Goal: Task Accomplishment & Management: Manage account settings

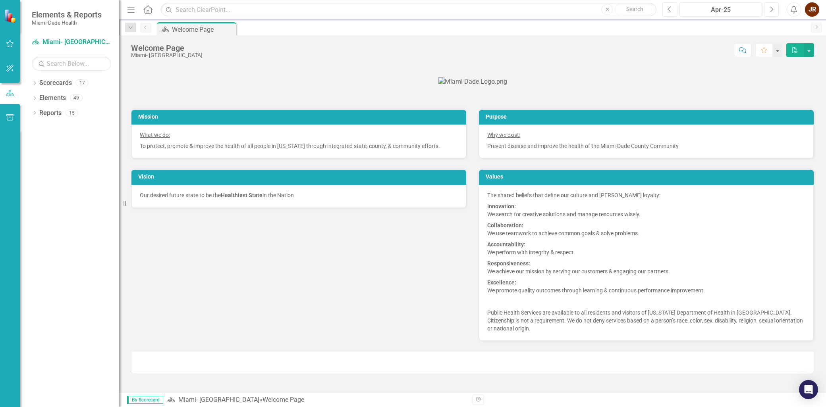
scroll to position [88, 0]
click at [54, 42] on link "Scorecard Miami- [GEOGRAPHIC_DATA]" at bounding box center [71, 42] width 79 height 9
click at [35, 85] on icon "Dropdown" at bounding box center [35, 84] width 6 height 4
click at [56, 97] on link "Miami- [GEOGRAPHIC_DATA]" at bounding box center [81, 98] width 75 height 9
click at [40, 98] on icon "Dropdown" at bounding box center [39, 97] width 6 height 5
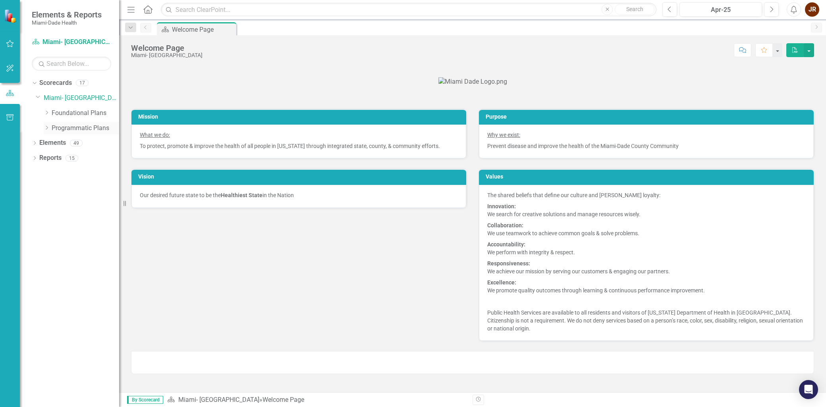
click at [48, 128] on icon "Dropdown" at bounding box center [47, 127] width 6 height 5
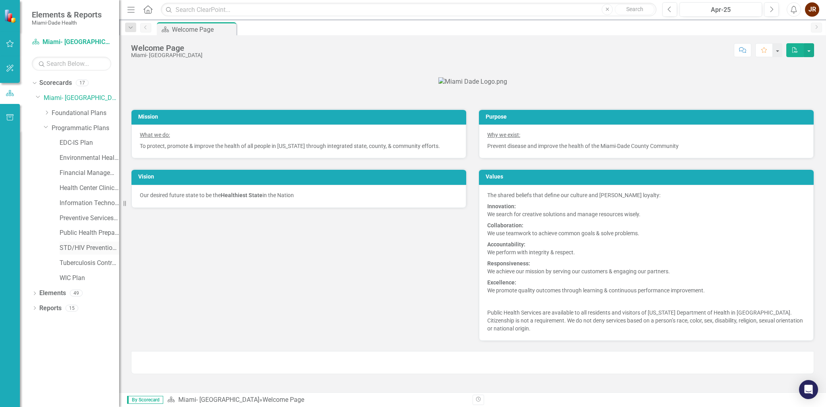
click at [79, 248] on link "STD/HIV Prevention and Control Plan" at bounding box center [90, 248] width 60 height 9
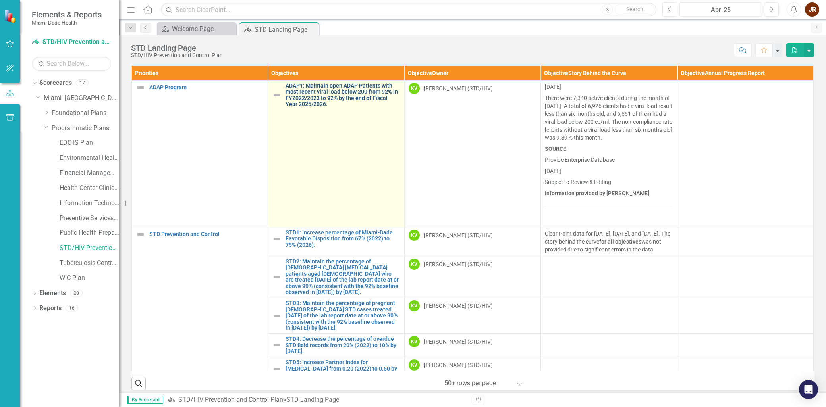
click at [312, 97] on link "ADAP1: Maintain open ADAP Patients with most recent viral load below 200 from 9…" at bounding box center [342, 95] width 114 height 25
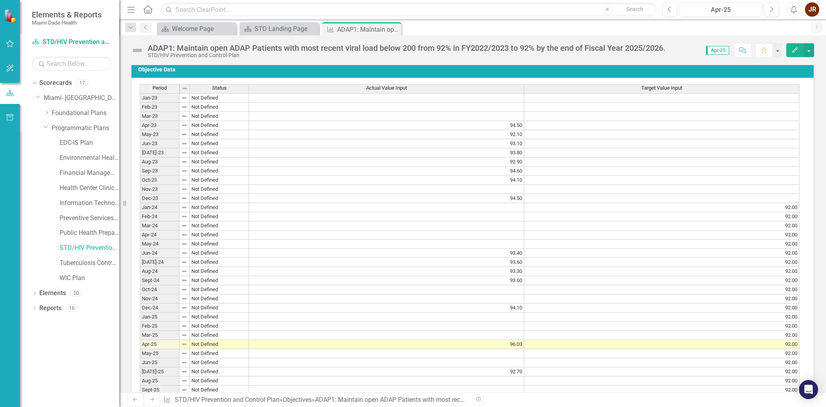
scroll to position [529, 0]
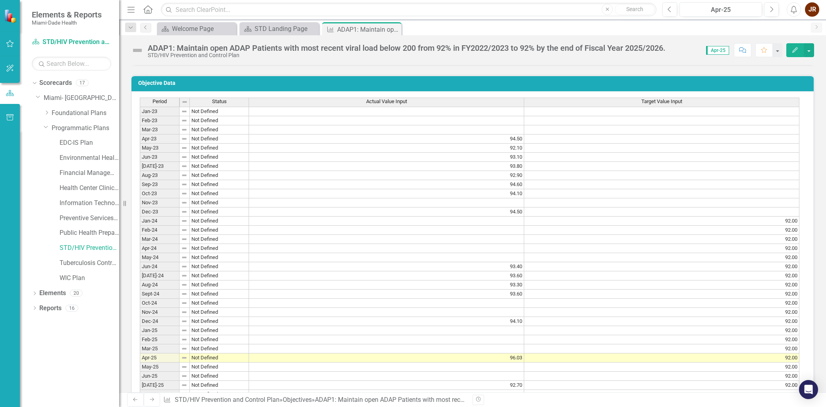
click at [515, 235] on td at bounding box center [386, 230] width 275 height 9
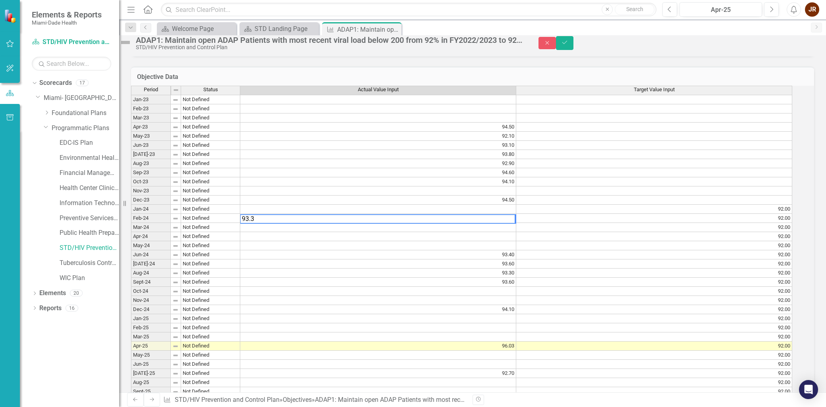
type textarea "93.35"
click at [510, 104] on td at bounding box center [378, 100] width 276 height 10
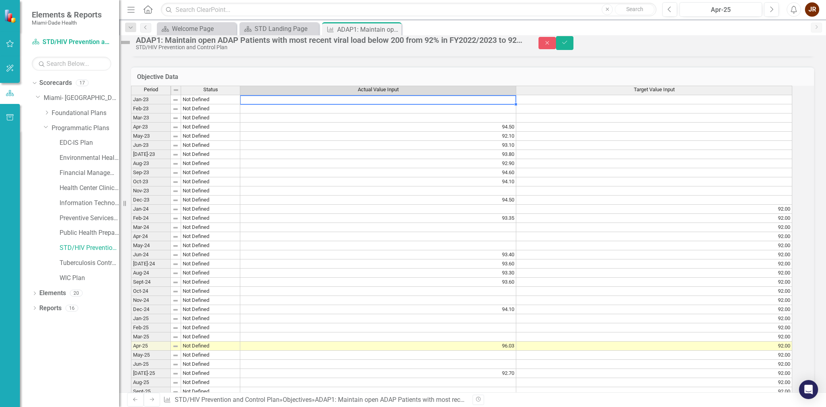
click at [515, 104] on td at bounding box center [378, 100] width 276 height 10
type textarea "93.03"
click at [509, 114] on td at bounding box center [378, 108] width 276 height 9
type textarea "94.26"
drag, startPoint x: 507, startPoint y: 135, endPoint x: 580, endPoint y: 144, distance: 73.2
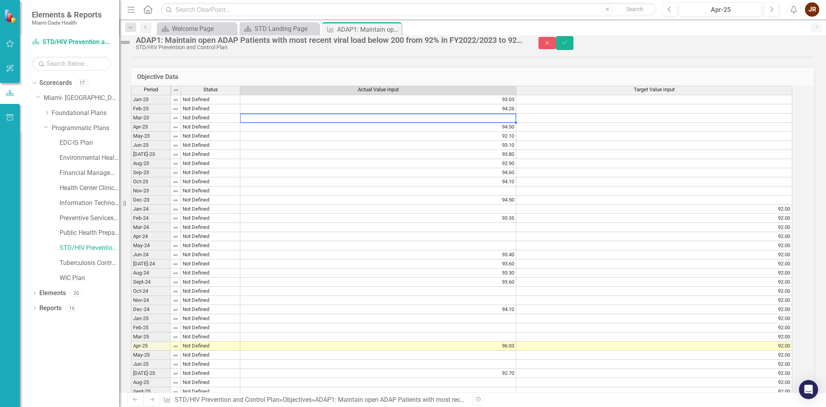
click at [507, 123] on td at bounding box center [378, 118] width 276 height 9
click at [201, 214] on tbody "Jan-23 Not Defined Feb-23 Not Defined Mar-23 Not Defined Apr-23 Not Defined May…" at bounding box center [185, 369] width 109 height 548
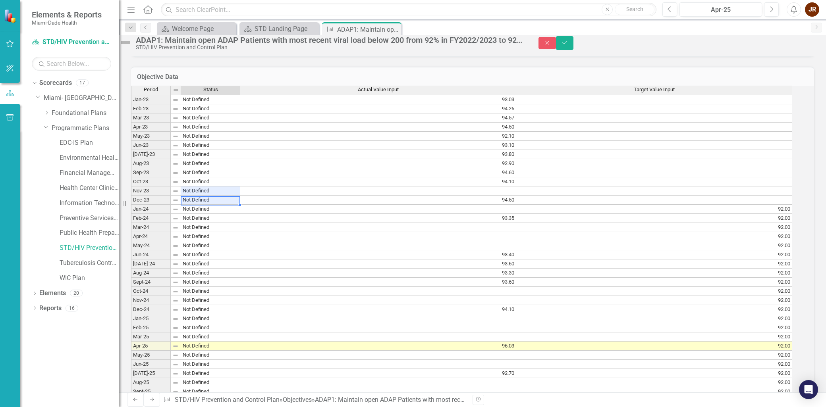
click at [406, 196] on td at bounding box center [378, 191] width 276 height 9
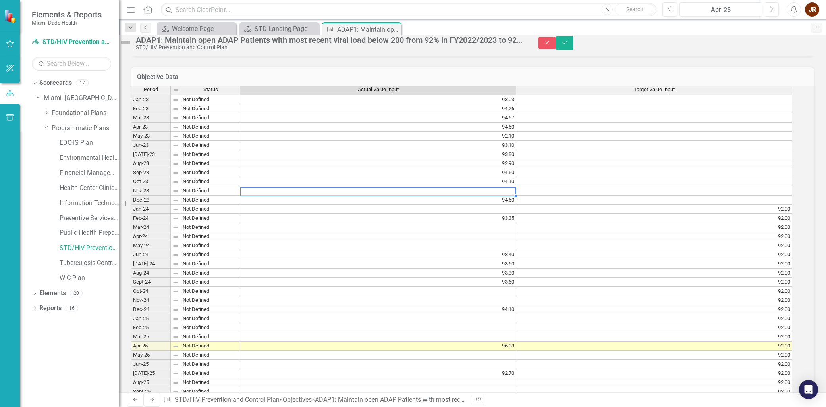
click at [437, 241] on td at bounding box center [378, 236] width 276 height 9
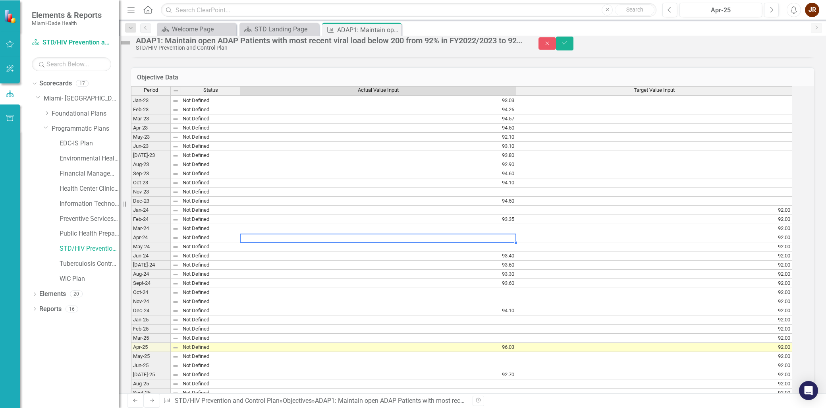
scroll to position [2, 0]
click at [516, 287] on td "93.60" at bounding box center [378, 282] width 276 height 9
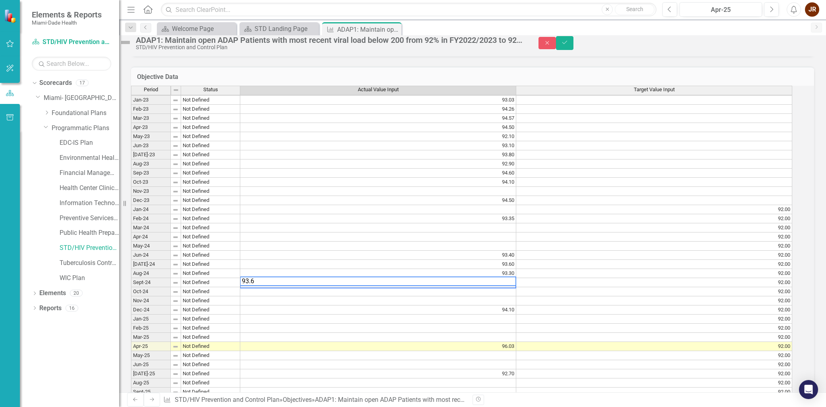
type textarea "93.63"
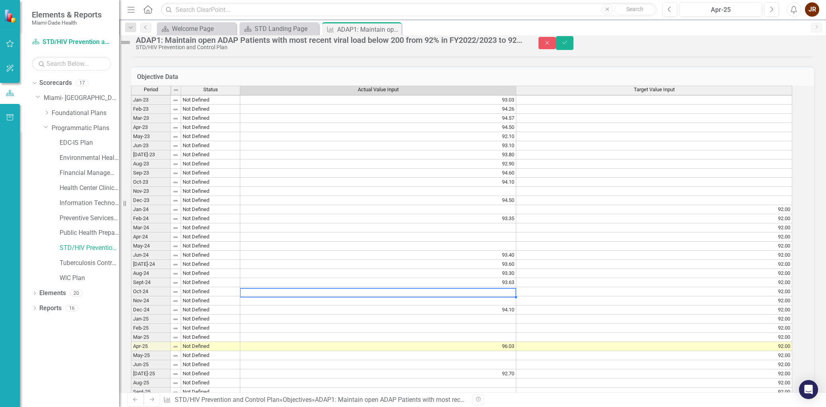
click at [515, 269] on td "93.60" at bounding box center [378, 264] width 276 height 9
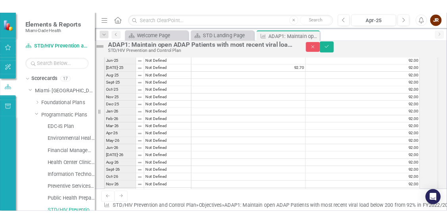
scroll to position [826, 0]
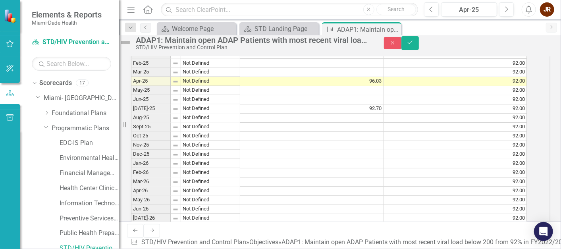
drag, startPoint x: 339, startPoint y: 148, endPoint x: 354, endPoint y: 141, distance: 16.7
click at [339, 141] on td at bounding box center [311, 136] width 143 height 9
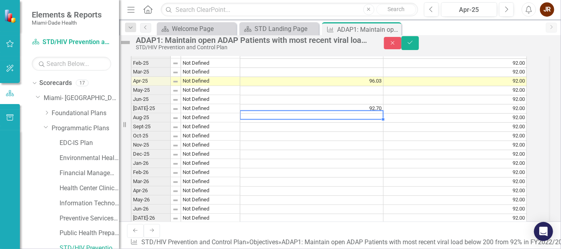
click at [356, 123] on td at bounding box center [311, 118] width 143 height 9
type textarea "94.83"
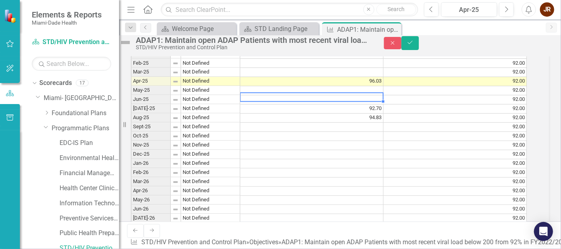
click at [339, 104] on td at bounding box center [311, 99] width 143 height 9
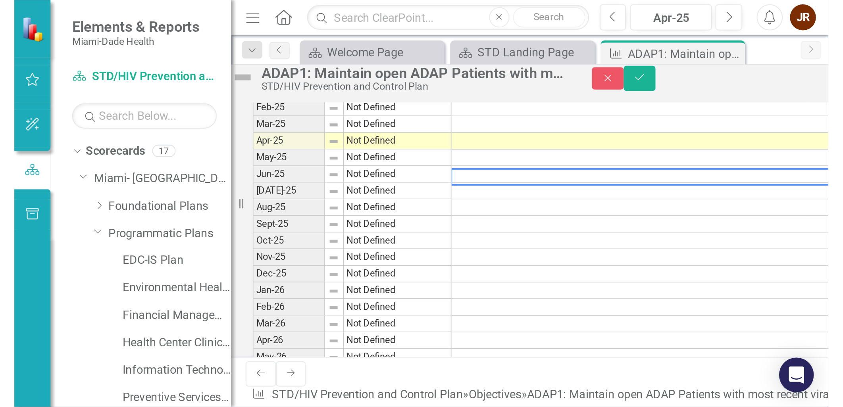
scroll to position [794, 0]
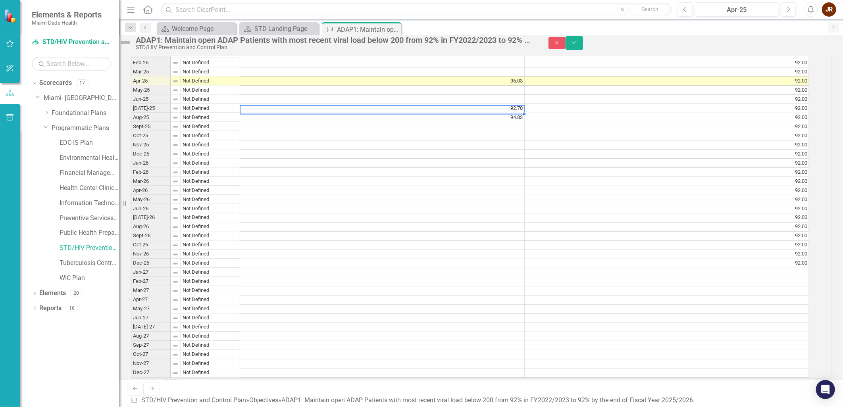
click at [518, 113] on td "92.70" at bounding box center [382, 108] width 285 height 9
click at [511, 104] on td at bounding box center [382, 99] width 285 height 9
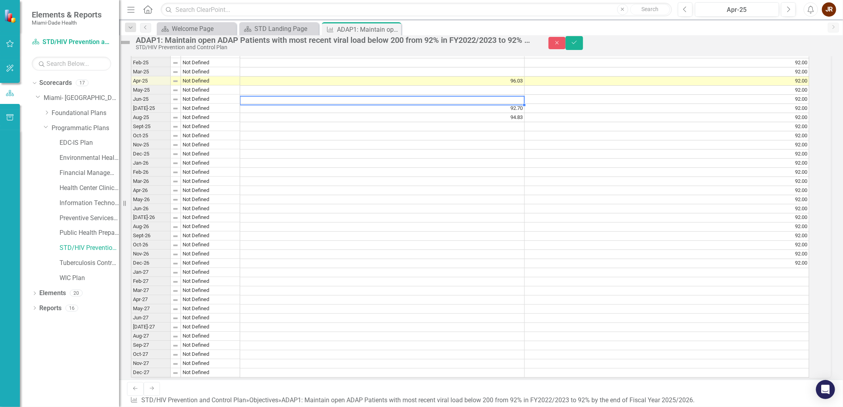
click at [525, 113] on td "92.70" at bounding box center [382, 108] width 285 height 9
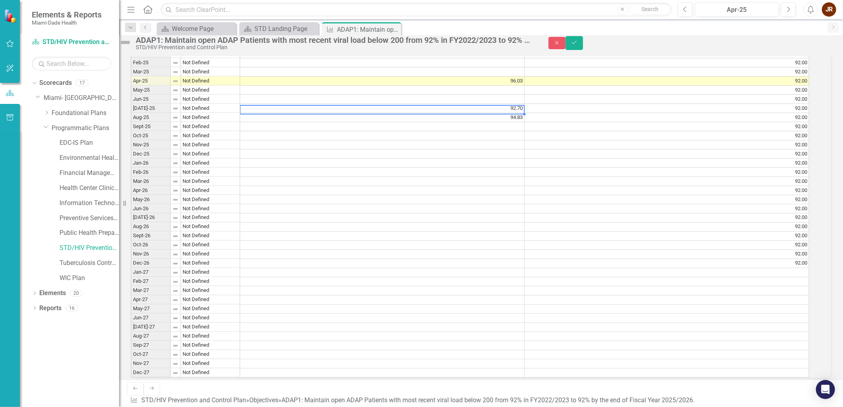
click at [522, 113] on td "92.70" at bounding box center [382, 108] width 285 height 9
type textarea "93.51"
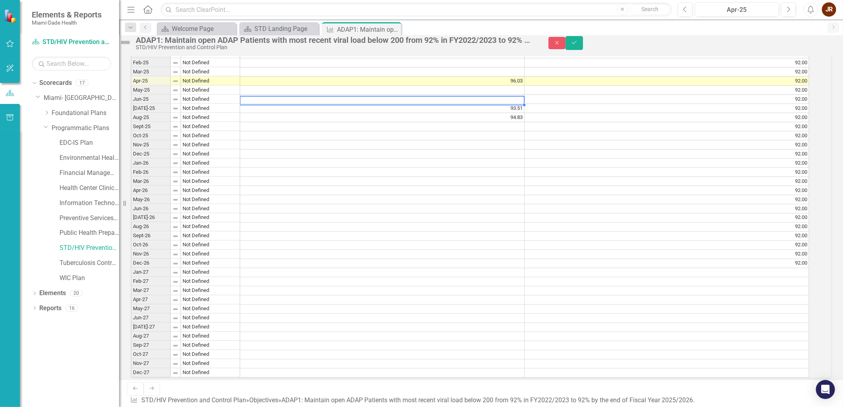
click at [521, 104] on td at bounding box center [382, 99] width 285 height 9
type textarea "94.61"
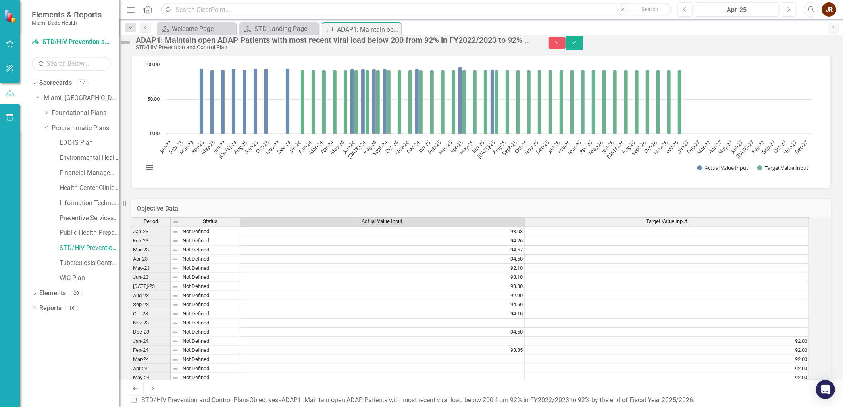
scroll to position [485, 0]
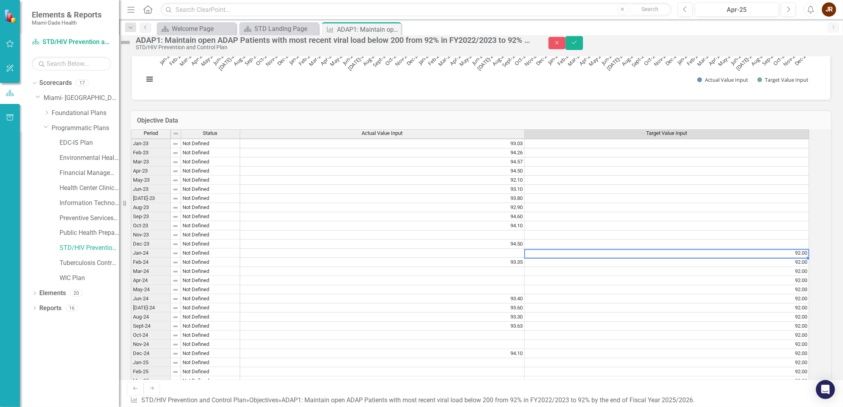
click at [767, 258] on td "92.00" at bounding box center [667, 253] width 285 height 9
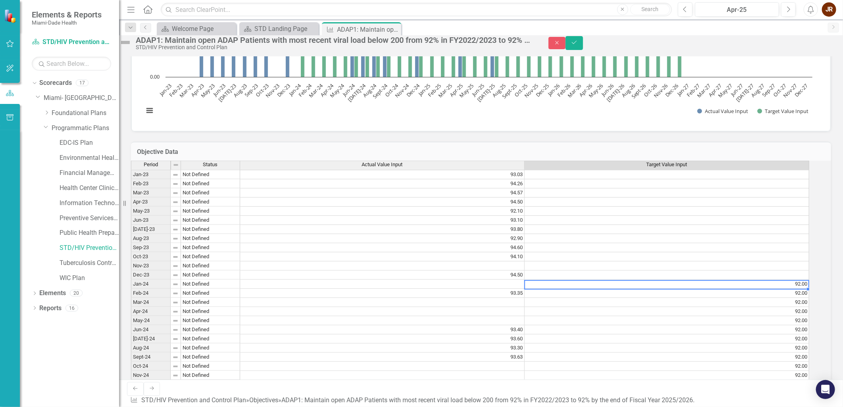
scroll to position [397, 0]
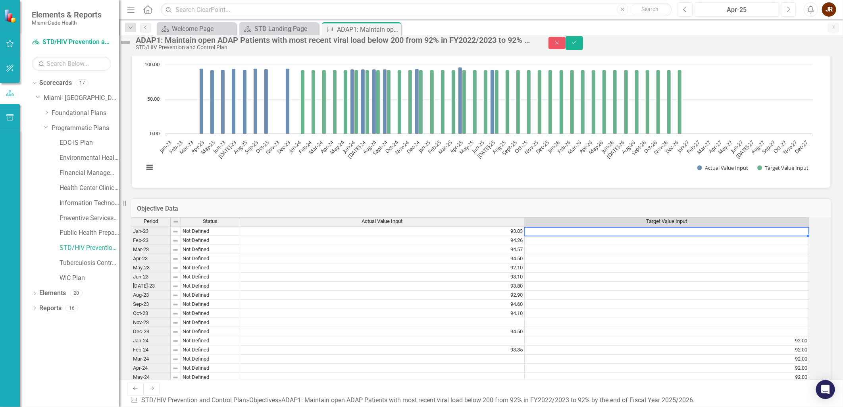
click at [769, 236] on td at bounding box center [667, 232] width 285 height 10
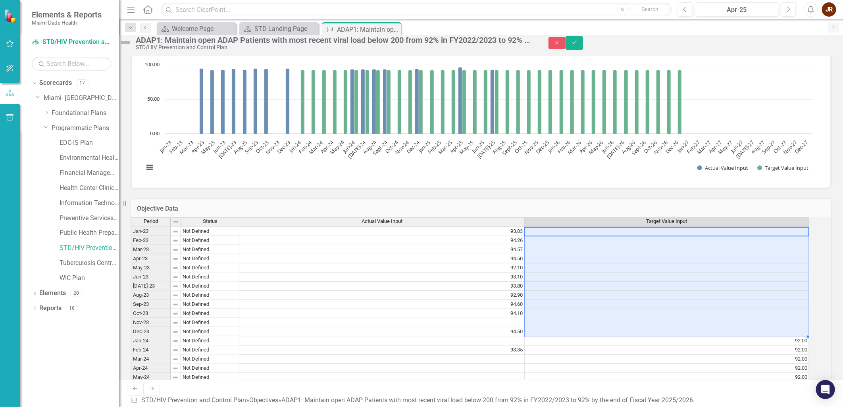
click at [785, 337] on td at bounding box center [667, 331] width 285 height 9
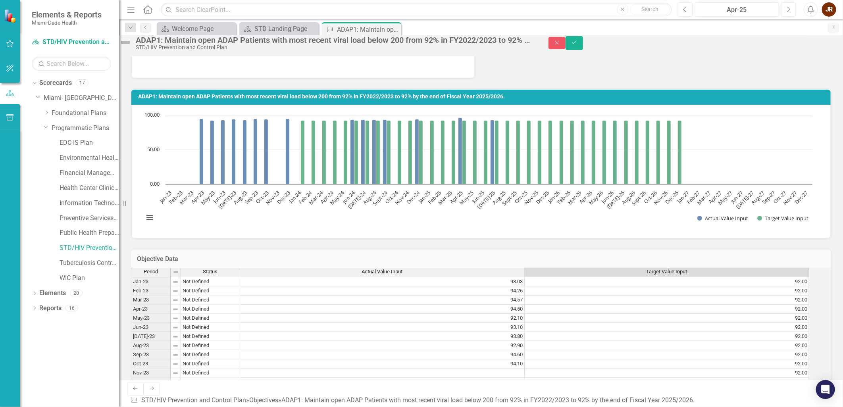
scroll to position [309, 0]
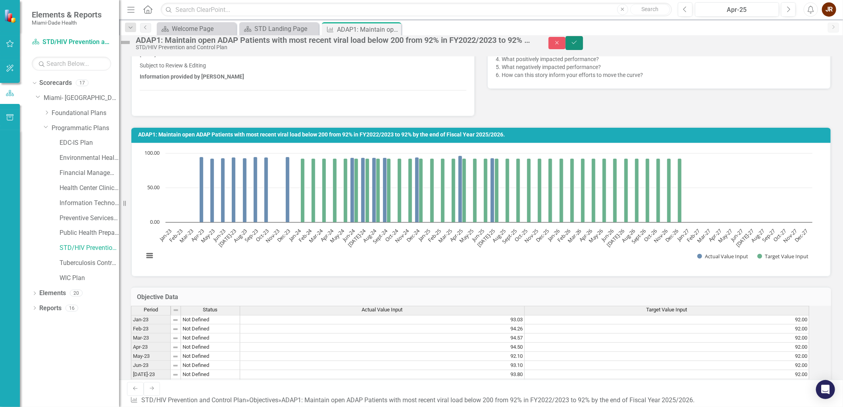
click at [583, 48] on button "Save" at bounding box center [574, 43] width 17 height 14
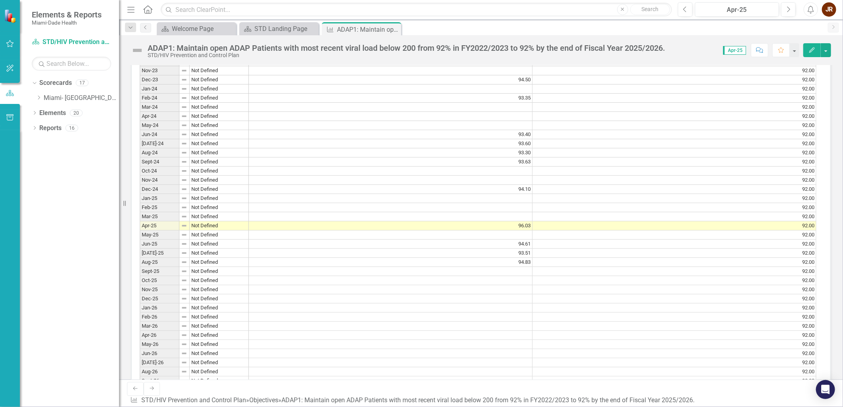
scroll to position [0, 0]
drag, startPoint x: 336, startPoint y: 242, endPoint x: 343, endPoint y: 242, distance: 7.5
click at [336, 240] on td at bounding box center [391, 235] width 284 height 9
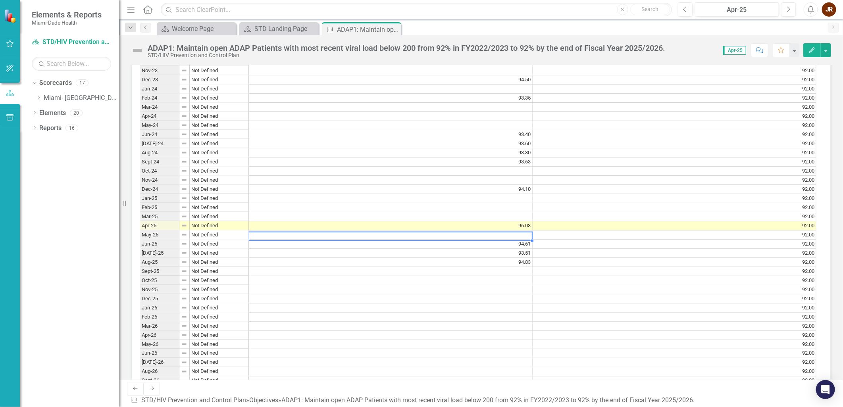
drag, startPoint x: 448, startPoint y: 250, endPoint x: 461, endPoint y: 252, distance: 13.7
click at [448, 249] on td "94.61" at bounding box center [391, 244] width 284 height 9
click at [443, 242] on div at bounding box center [391, 241] width 284 height 1
click at [388, 222] on td at bounding box center [391, 216] width 284 height 9
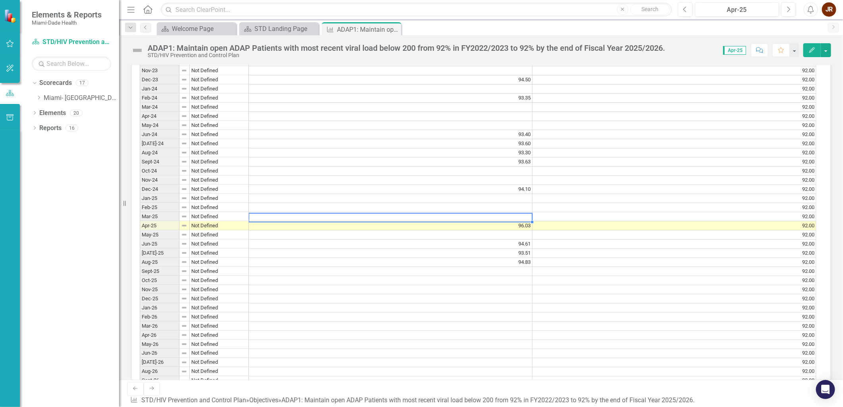
click at [392, 212] on td at bounding box center [391, 207] width 284 height 9
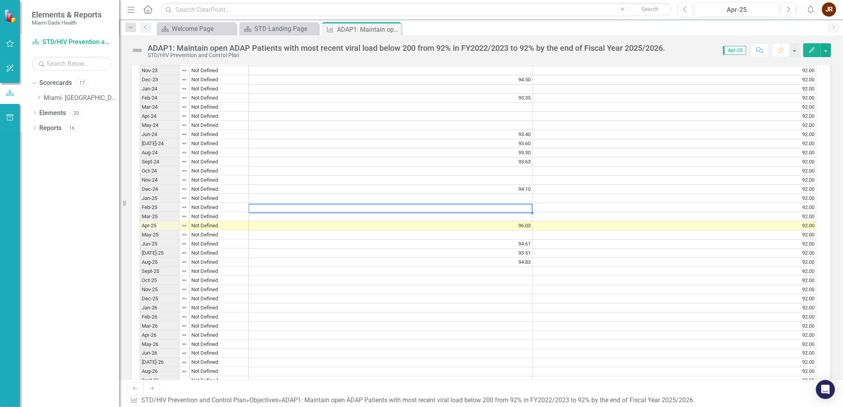
click at [480, 203] on td at bounding box center [391, 198] width 284 height 9
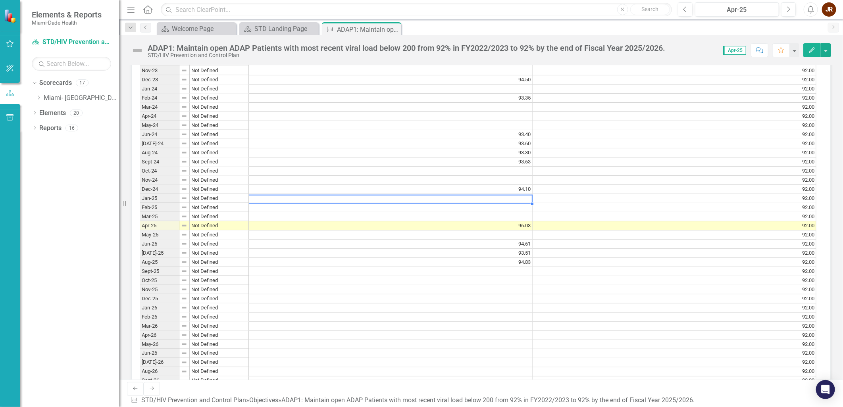
click at [140, 217] on div "Period Status Actual Value Input Target Value Input Jan-23 Not Defined 93.03 92…" at bounding box center [140, 243] width 0 height 557
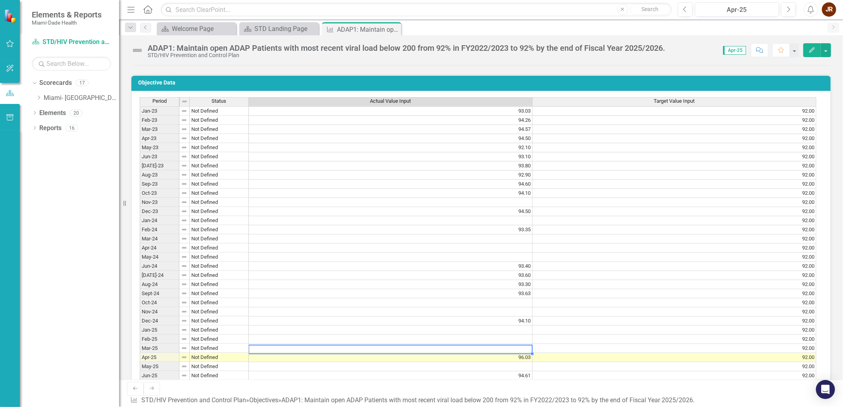
scroll to position [529, 0]
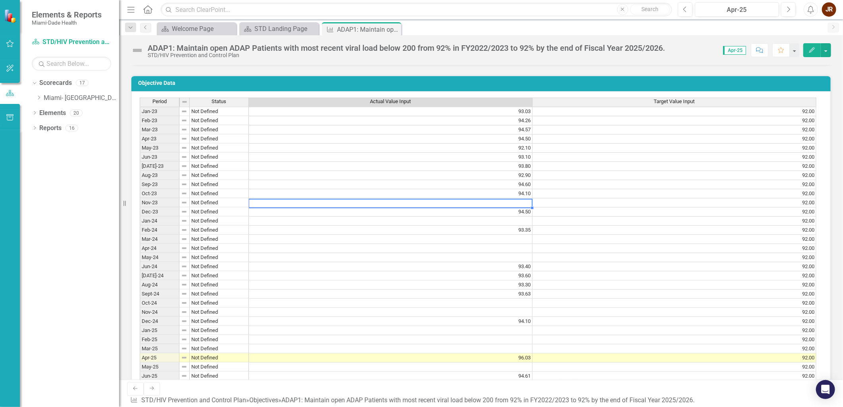
drag, startPoint x: 362, startPoint y: 209, endPoint x: 397, endPoint y: 216, distance: 36.1
click at [362, 208] on td at bounding box center [391, 202] width 284 height 9
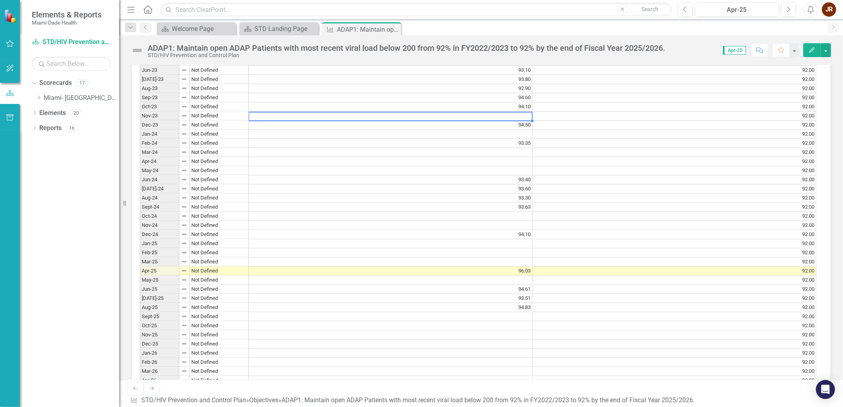
scroll to position [617, 0]
drag, startPoint x: 517, startPoint y: 282, endPoint x: 537, endPoint y: 287, distance: 21.3
click at [518, 282] on td at bounding box center [391, 279] width 284 height 9
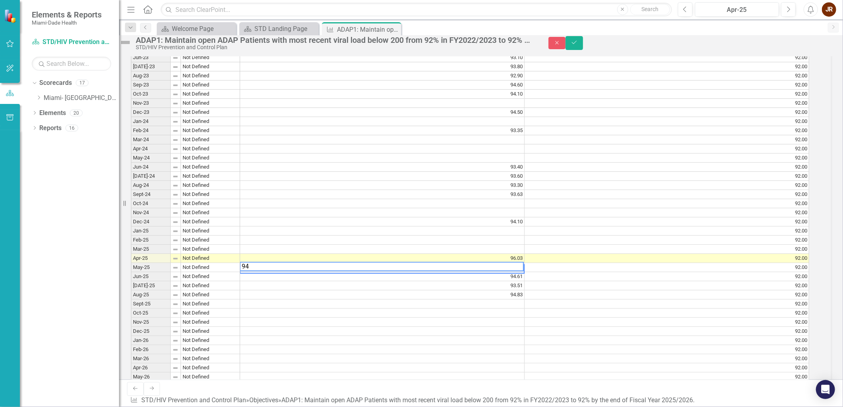
scroll to position [620, 0]
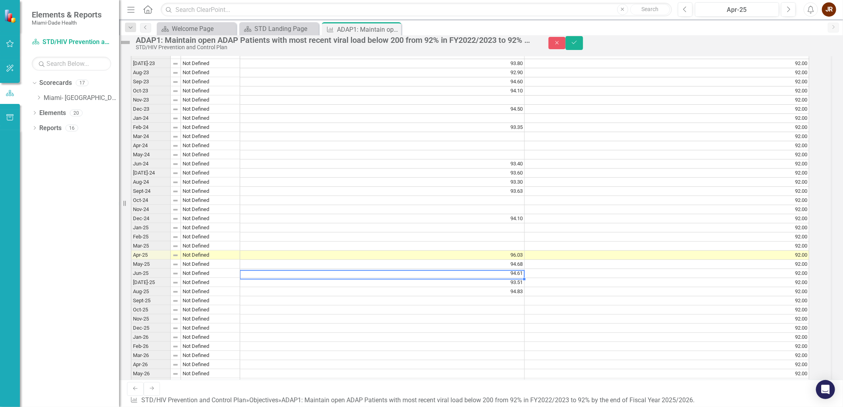
click at [643, 342] on td "92.00" at bounding box center [667, 337] width 285 height 9
click at [518, 269] on td "94.68" at bounding box center [382, 264] width 285 height 9
click at [522, 260] on td "96.03" at bounding box center [382, 255] width 285 height 9
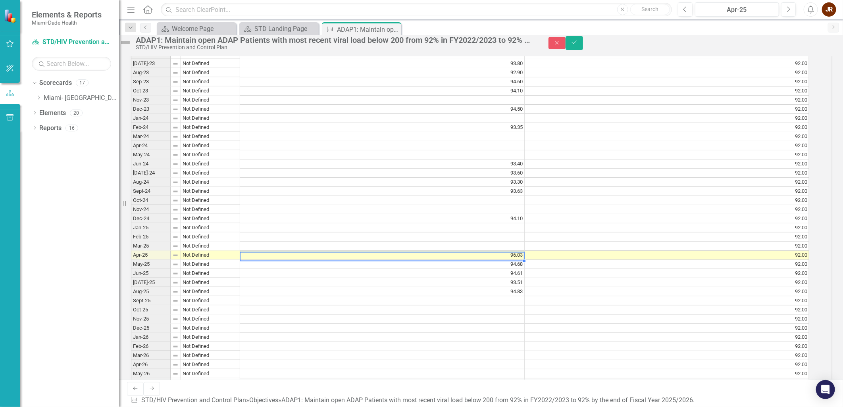
click at [523, 269] on td "94.68" at bounding box center [382, 264] width 285 height 9
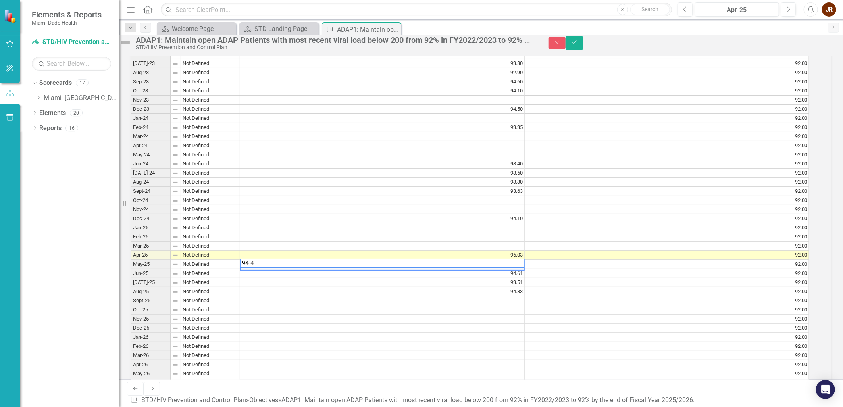
type textarea "94.4"
drag, startPoint x: 469, startPoint y: 327, endPoint x: 491, endPoint y: 331, distance: 21.7
click at [469, 315] on td at bounding box center [382, 310] width 285 height 9
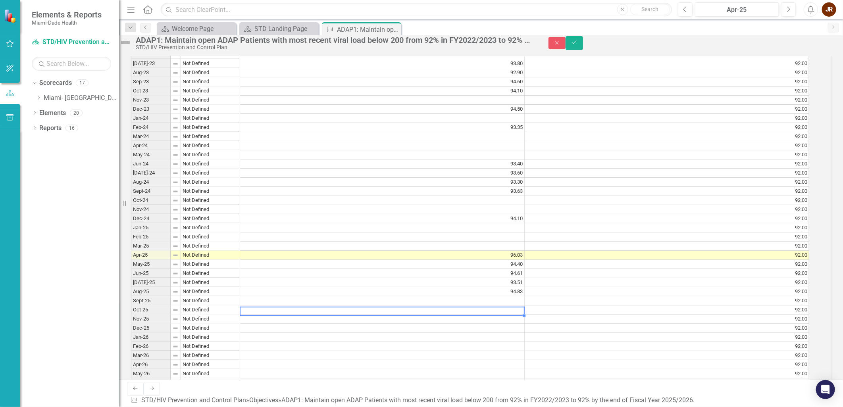
drag, startPoint x: 526, startPoint y: 311, endPoint x: 536, endPoint y: 309, distance: 10.1
click at [525, 297] on td "94.83" at bounding box center [382, 291] width 285 height 9
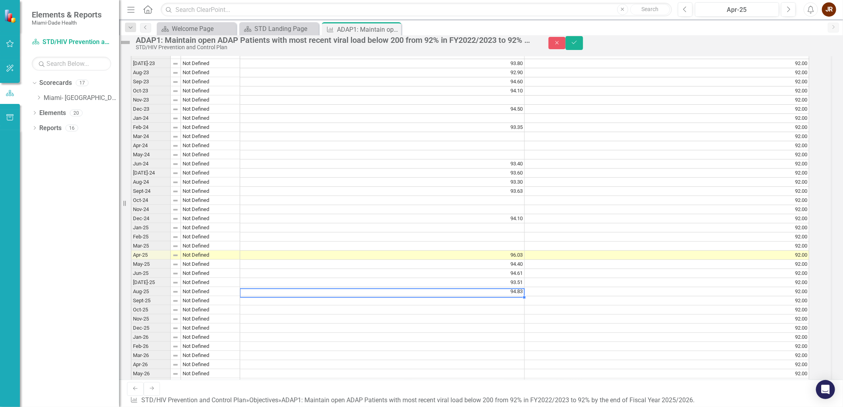
click at [515, 260] on td "96.03" at bounding box center [382, 255] width 285 height 9
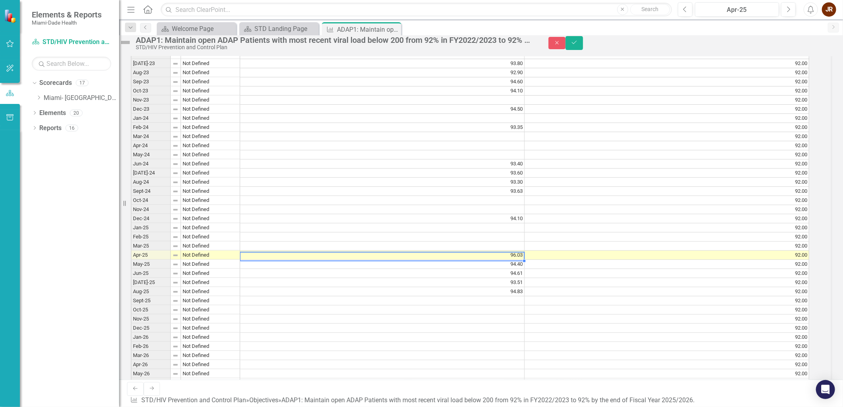
click at [131, 268] on div "Period Status Actual Value Input Target Value Input Jan-23 Not Defined 93.03 92…" at bounding box center [131, 273] width 0 height 558
click at [87, 196] on div "Dropdown Scorecards 17 Dropdown [GEOGRAPHIC_DATA]- Dade County Dropdown Foundat…" at bounding box center [69, 242] width 99 height 331
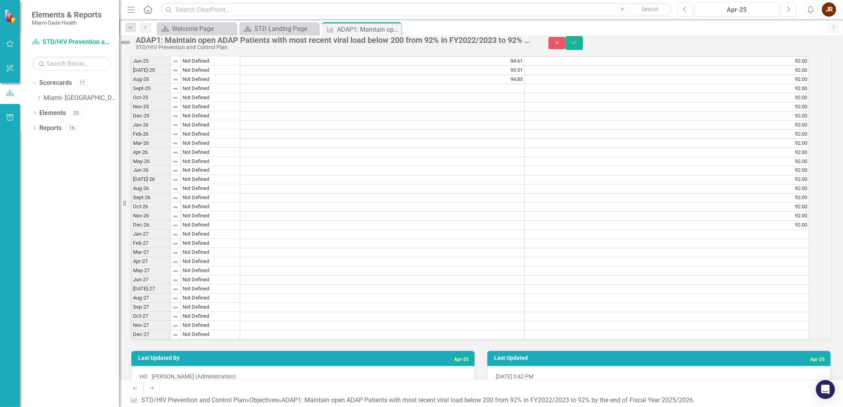
scroll to position [877, 0]
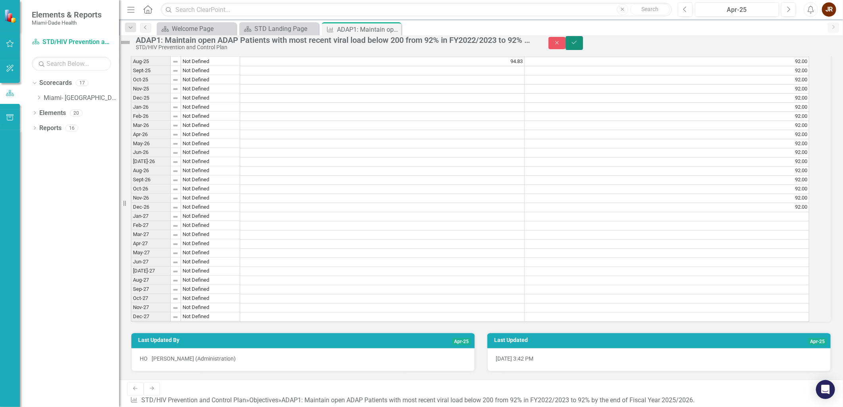
click at [578, 43] on icon "Save" at bounding box center [574, 43] width 7 height 6
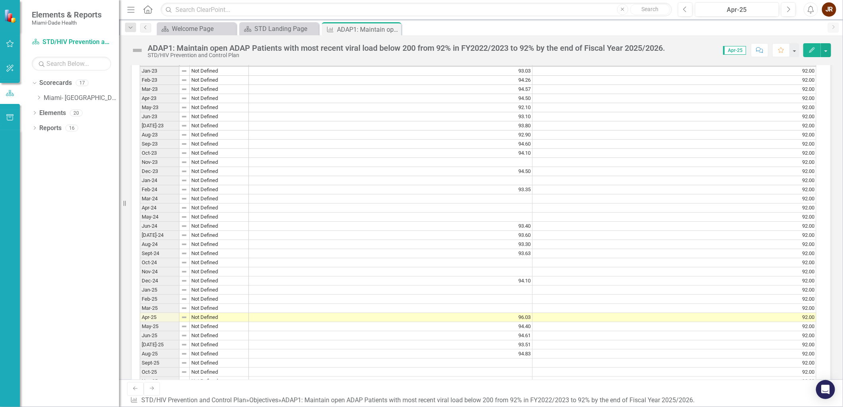
scroll to position [617, 0]
